Goal: Transaction & Acquisition: Purchase product/service

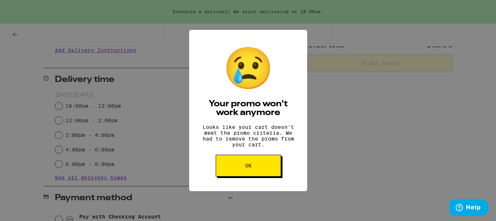
click at [241, 167] on button "OK" at bounding box center [248, 165] width 65 height 22
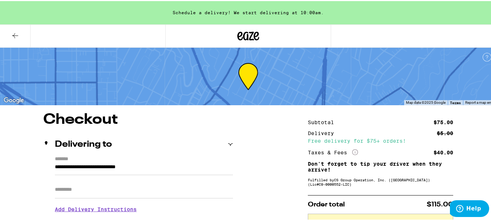
click at [246, 32] on icon at bounding box center [248, 35] width 11 height 9
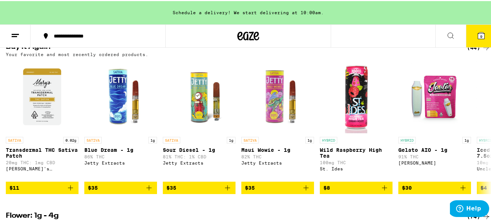
scroll to position [255, 0]
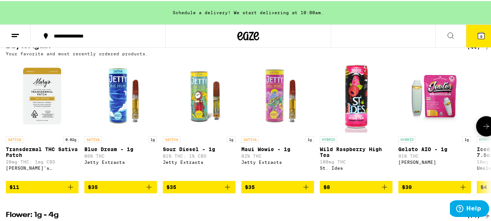
click at [483, 129] on icon at bounding box center [486, 125] width 9 height 9
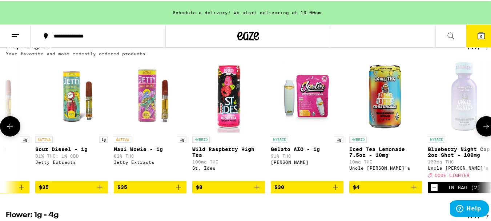
scroll to position [0, 400]
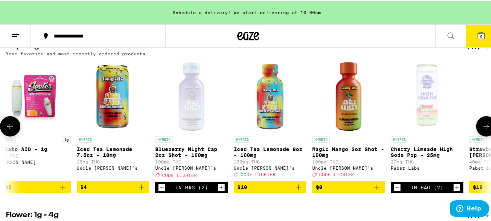
click at [299, 190] on icon "Add to bag" at bounding box center [298, 185] width 9 height 9
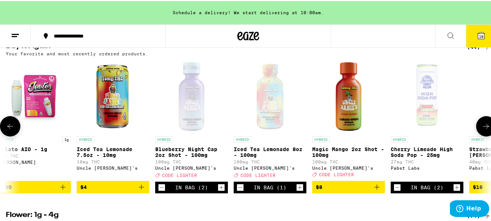
click at [482, 129] on icon at bounding box center [486, 125] width 9 height 9
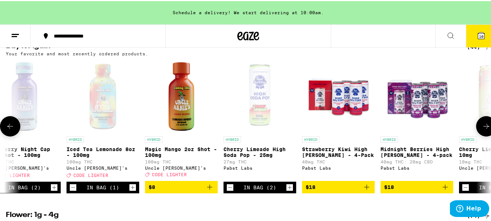
scroll to position [0, 800]
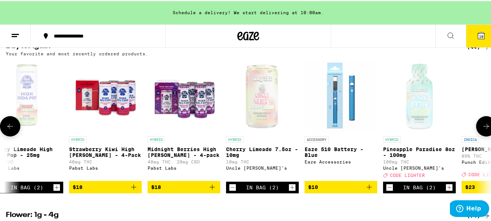
click at [482, 129] on icon at bounding box center [486, 125] width 9 height 9
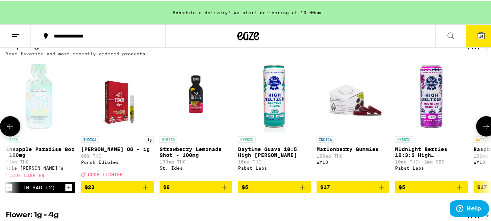
scroll to position [0, 1200]
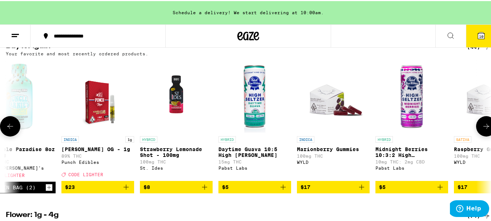
click at [482, 129] on icon at bounding box center [486, 125] width 9 height 9
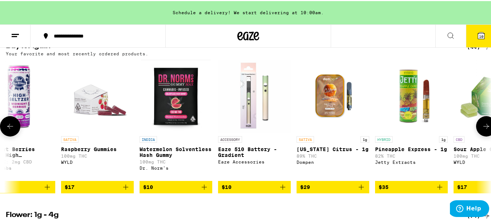
scroll to position [0, 1601]
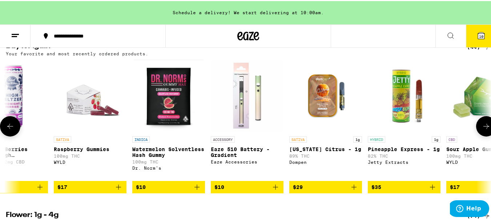
click at [482, 129] on icon at bounding box center [486, 125] width 9 height 9
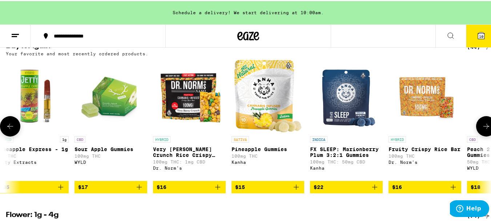
scroll to position [0, 2001]
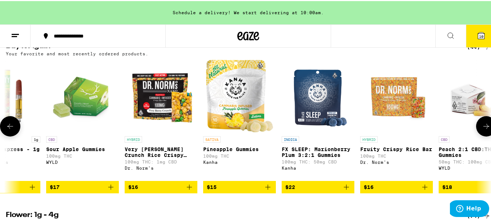
click at [482, 129] on icon at bounding box center [486, 125] width 9 height 9
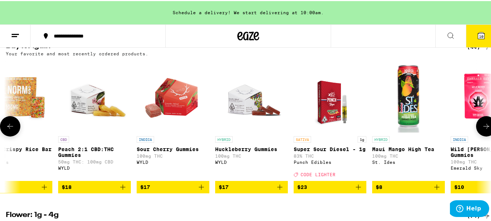
scroll to position [0, 2401]
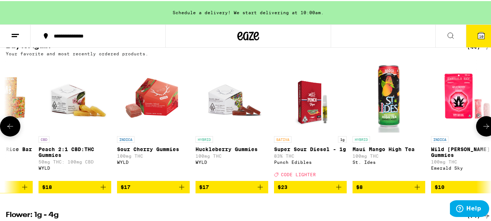
click at [482, 129] on icon at bounding box center [486, 125] width 9 height 9
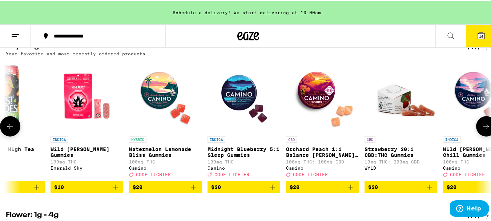
scroll to position [0, 2801]
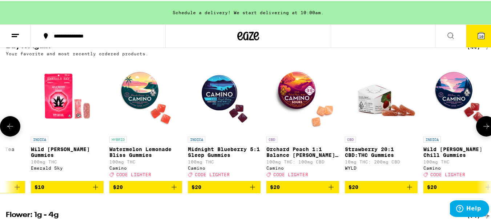
click at [482, 129] on icon at bounding box center [486, 125] width 9 height 9
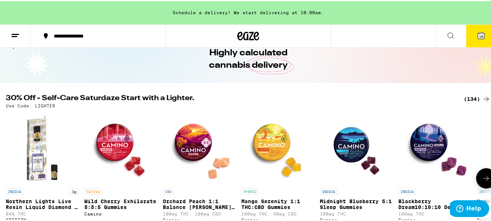
scroll to position [35, 0]
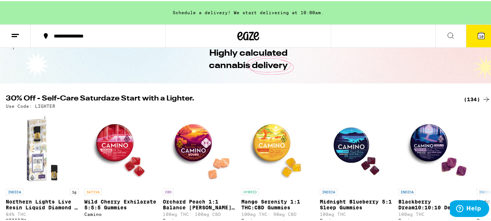
click at [465, 96] on div "(134)" at bounding box center [477, 98] width 27 height 9
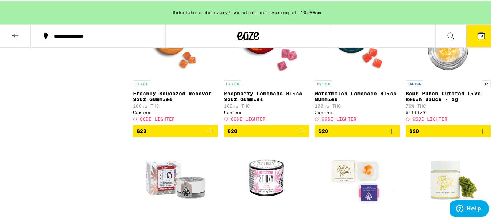
scroll to position [1666, 0]
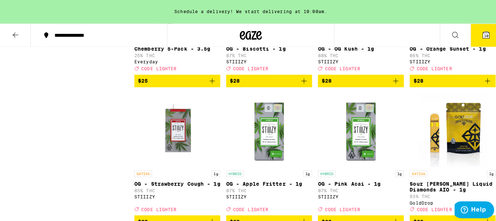
scroll to position [2369, 0]
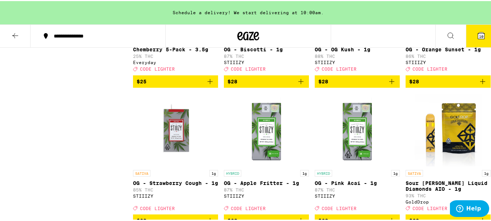
click at [210, 85] on icon "Add to bag" at bounding box center [210, 80] width 9 height 9
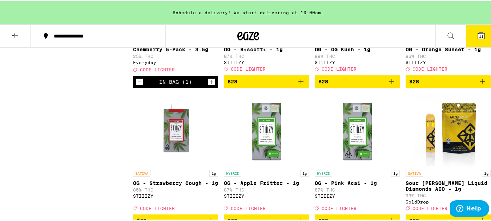
click at [477, 35] on icon at bounding box center [481, 34] width 9 height 9
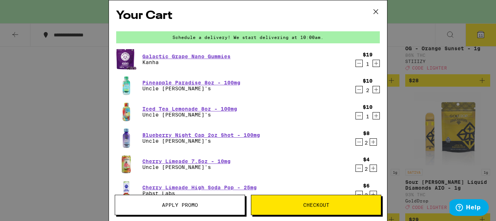
click at [176, 205] on span "Apply Promo" at bounding box center [180, 204] width 36 height 5
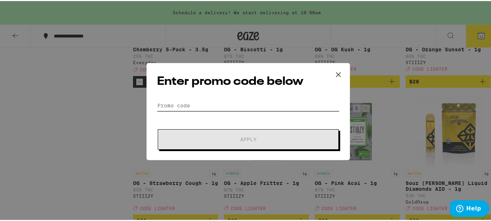
click at [204, 105] on input "Promo Code" at bounding box center [248, 104] width 182 height 11
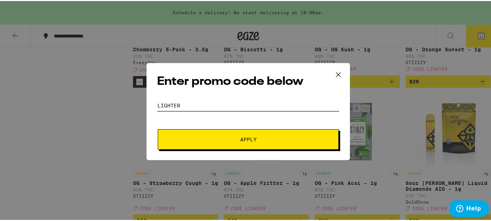
type input "lighter"
click at [248, 139] on span "Apply" at bounding box center [248, 138] width 16 height 5
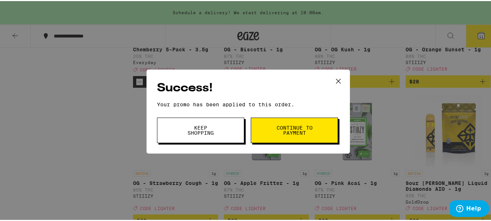
click at [213, 132] on span "Keep Shopping" at bounding box center [200, 129] width 37 height 10
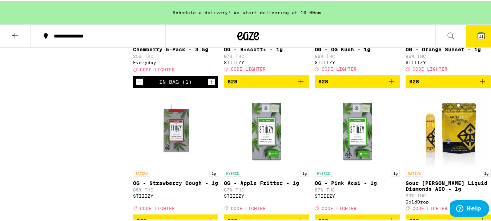
click at [478, 38] on icon at bounding box center [481, 34] width 7 height 7
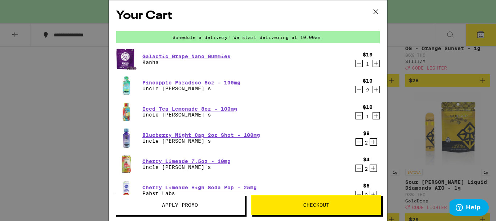
click at [356, 66] on icon "Decrement" at bounding box center [359, 63] width 7 height 9
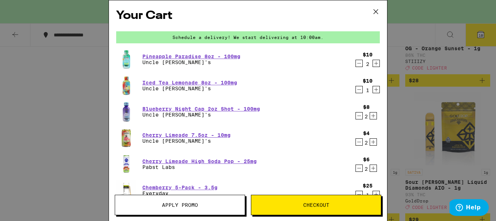
click at [356, 90] on icon "Decrement" at bounding box center [359, 89] width 7 height 9
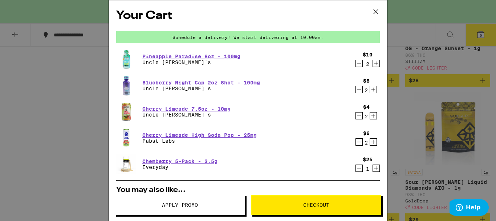
click at [370, 90] on icon "Increment" at bounding box center [373, 89] width 7 height 9
click at [322, 106] on div "Cherry Limeade 7.5oz - 10mg Uncle [PERSON_NAME]'s" at bounding box center [234, 111] width 236 height 20
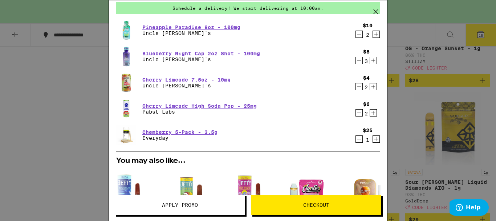
scroll to position [28, 0]
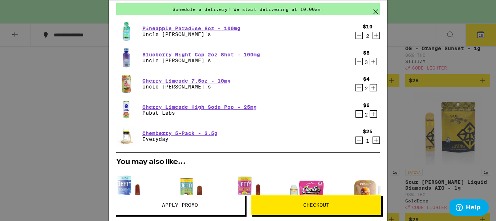
click at [356, 61] on icon "Decrement" at bounding box center [359, 61] width 7 height 9
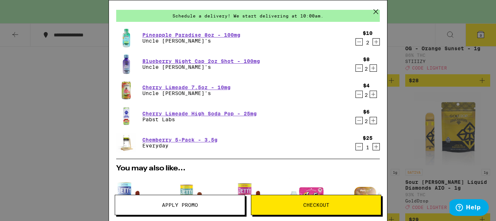
scroll to position [0, 0]
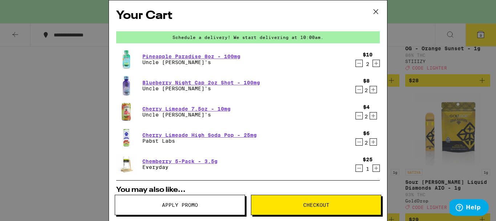
click at [310, 196] on button "Checkout" at bounding box center [316, 204] width 130 height 20
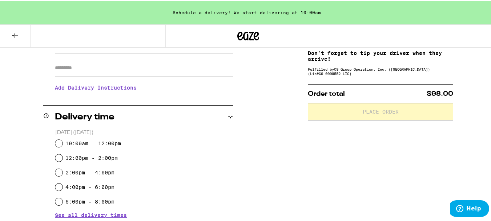
scroll to position [125, 0]
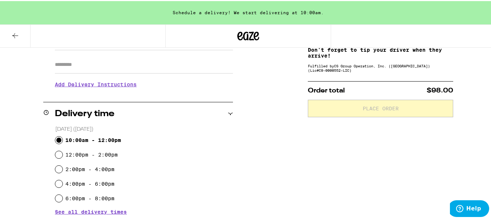
click at [58, 137] on input "10:00am - 12:00pm" at bounding box center [58, 138] width 7 height 7
radio input "true"
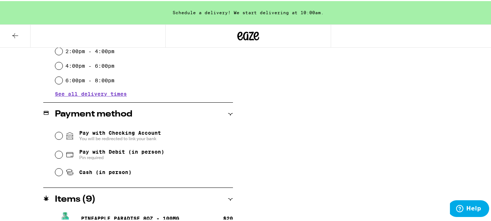
scroll to position [243, 0]
click at [58, 153] on input "Pay with Debit (in person) Pin required" at bounding box center [58, 152] width 7 height 7
radio input "true"
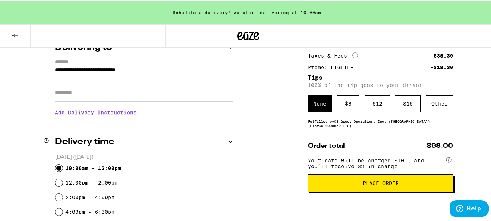
scroll to position [112, 0]
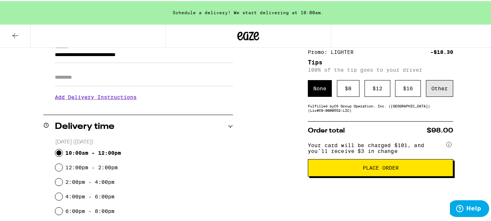
click at [437, 83] on div "Other" at bounding box center [439, 87] width 27 height 17
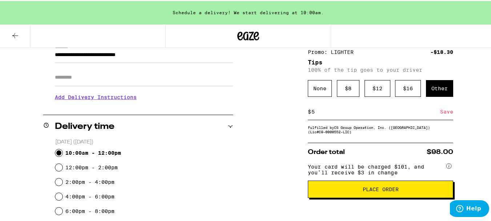
type input "5"
click at [446, 111] on div "Save" at bounding box center [446, 110] width 13 height 16
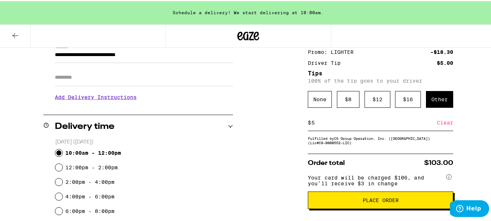
click at [322, 201] on span "Place Order" at bounding box center [380, 198] width 133 height 5
